Goal: Task Accomplishment & Management: Manage account settings

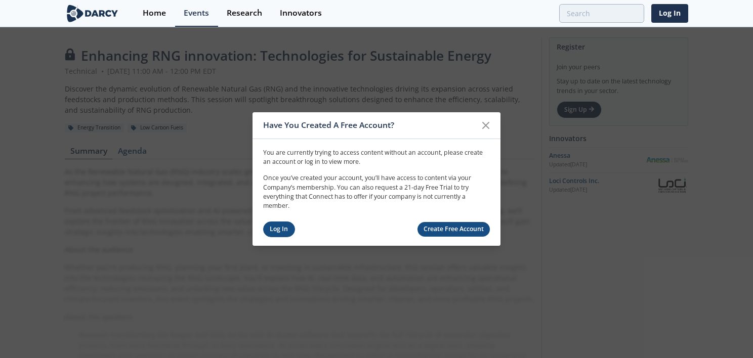
click at [263, 228] on link "Log In" at bounding box center [279, 230] width 32 height 16
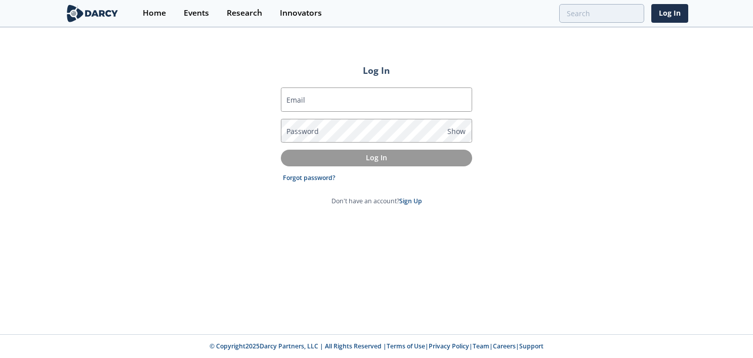
click at [297, 97] on label "Email" at bounding box center [296, 100] width 19 height 11
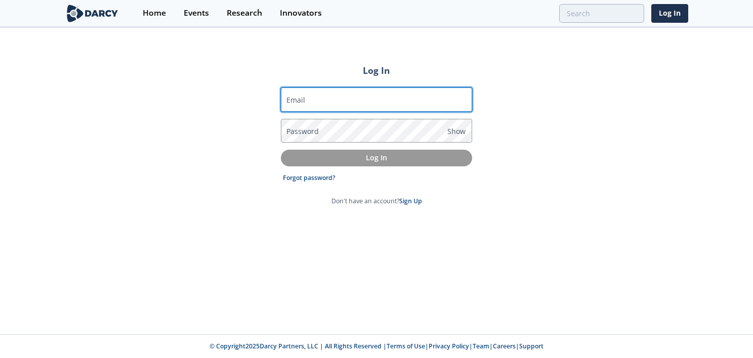
click at [297, 97] on input "Email" at bounding box center [376, 100] width 191 height 24
type input "[PERSON_NAME][EMAIL_ADDRESS][PERSON_NAME][DOMAIN_NAME]"
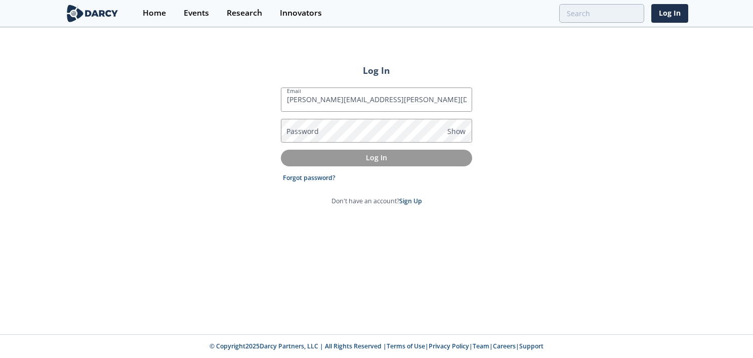
click at [309, 173] on form "Email sean.s.wallace@dominionenergy.com Password Show Log In Forgot password? D…" at bounding box center [376, 147] width 191 height 119
click at [309, 176] on link "Forgot password?" at bounding box center [309, 178] width 53 height 9
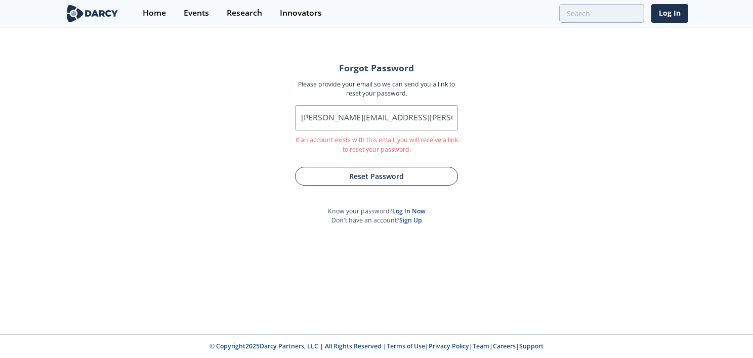
click at [348, 170] on button "Reset Password" at bounding box center [376, 176] width 163 height 19
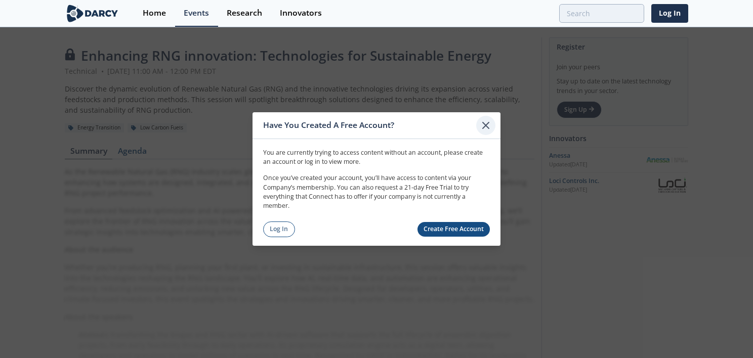
click at [484, 124] on icon at bounding box center [486, 125] width 12 height 12
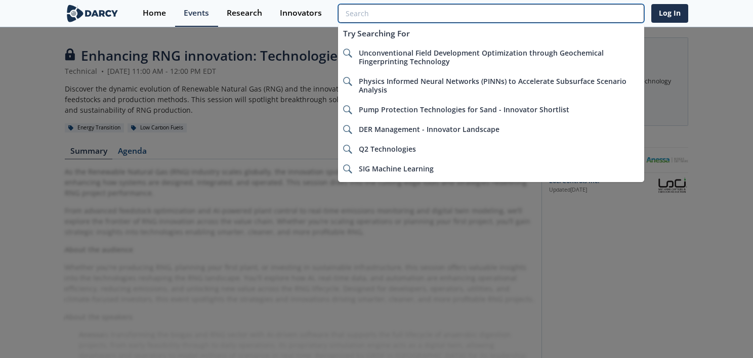
click at [605, 13] on input "search" at bounding box center [491, 13] width 306 height 19
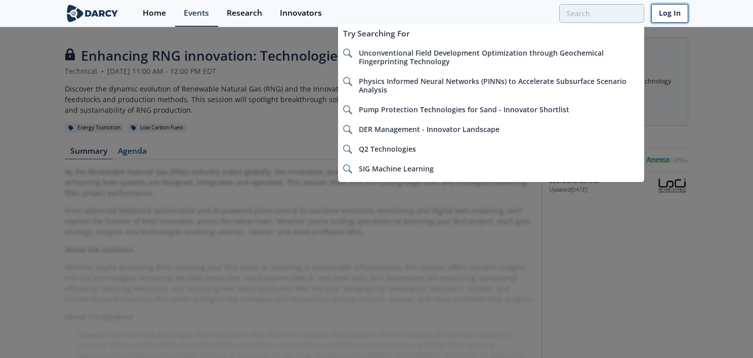
click at [675, 12] on link "Log In" at bounding box center [670, 13] width 37 height 19
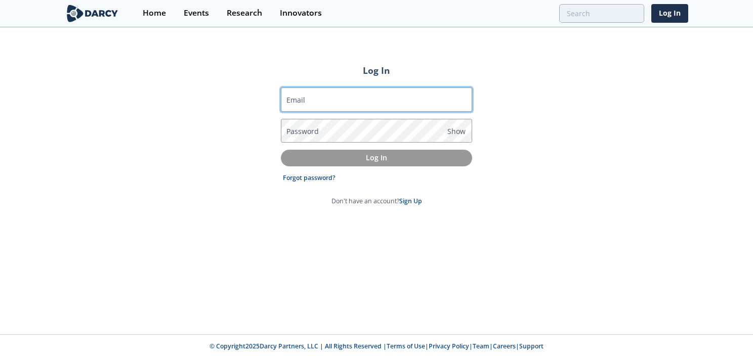
click at [328, 93] on input "Email" at bounding box center [376, 100] width 191 height 24
click at [308, 178] on link "Forgot password?" at bounding box center [309, 178] width 53 height 9
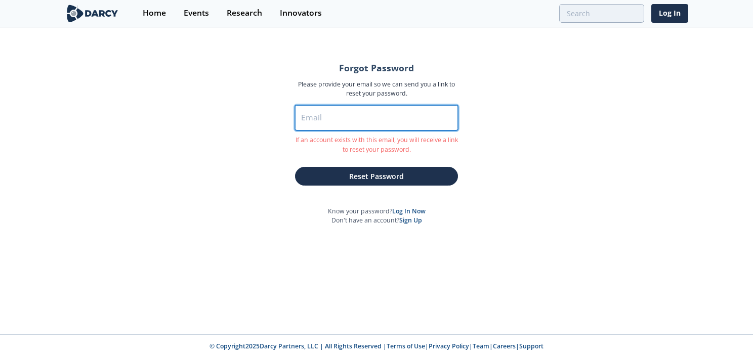
click at [310, 122] on input "Email" at bounding box center [376, 117] width 163 height 25
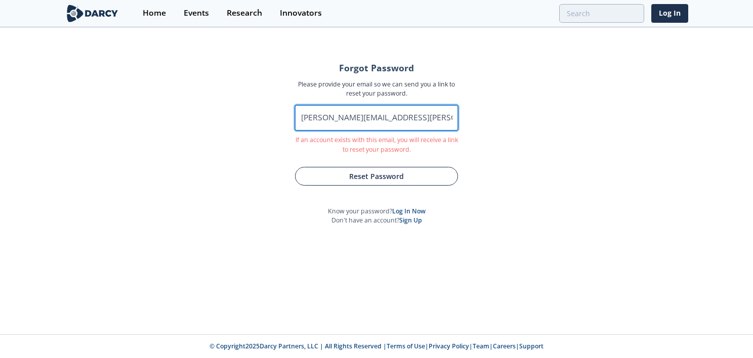
type input "[PERSON_NAME][EMAIL_ADDRESS][PERSON_NAME][DOMAIN_NAME]"
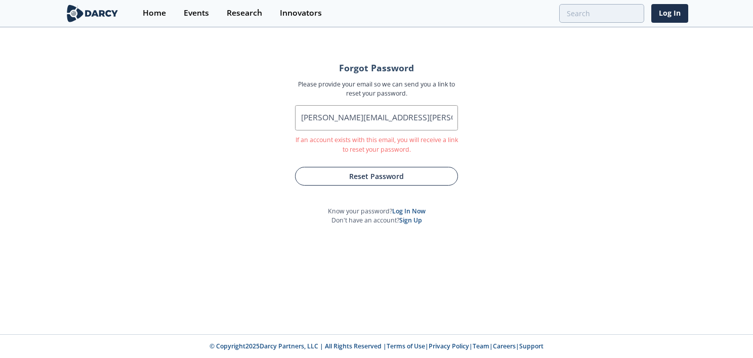
click at [414, 177] on button "Reset Password" at bounding box center [376, 176] width 163 height 19
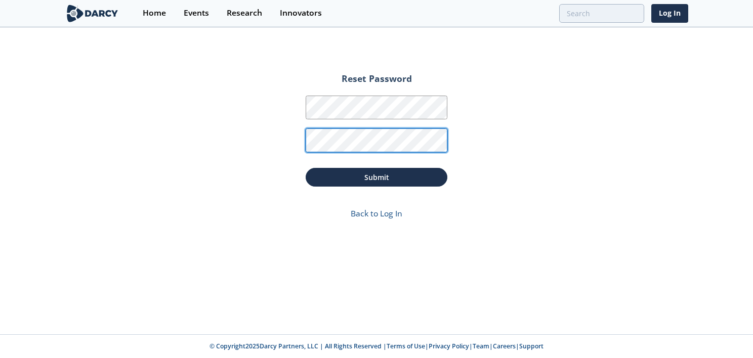
click at [306, 168] on button "Submit" at bounding box center [377, 177] width 142 height 19
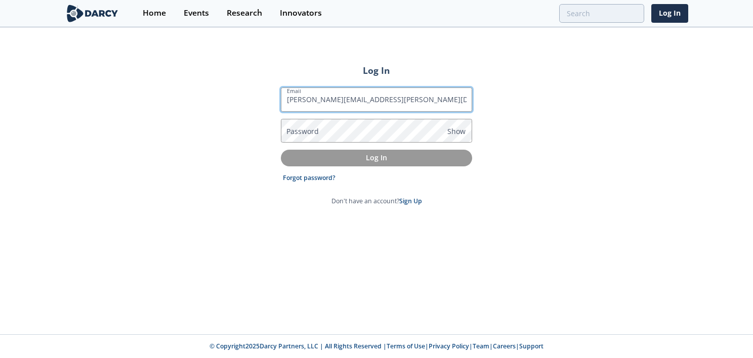
type input "[PERSON_NAME][EMAIL_ADDRESS][PERSON_NAME][DOMAIN_NAME]"
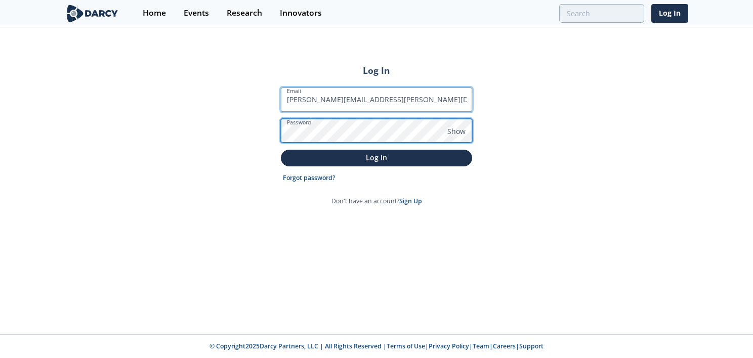
click at [281, 150] on button "Log In" at bounding box center [376, 158] width 191 height 17
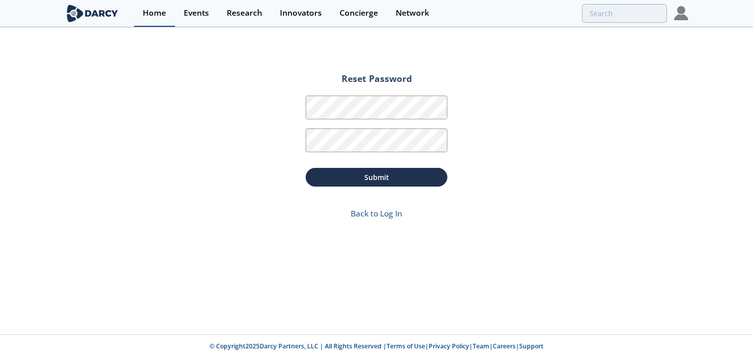
click at [156, 9] on div "Home" at bounding box center [154, 13] width 23 height 8
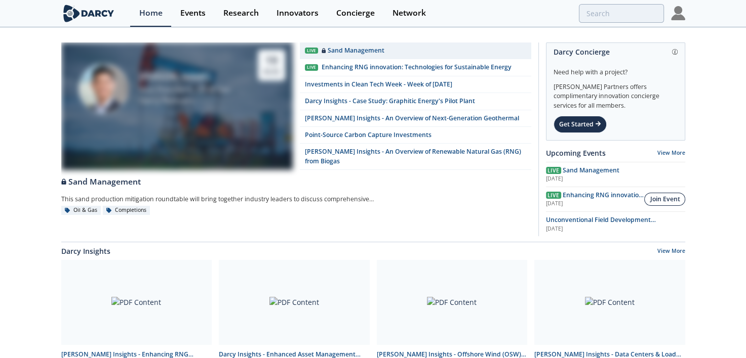
click at [661, 197] on div "Join Event" at bounding box center [665, 199] width 30 height 9
